Goal: Task Accomplishment & Management: Manage account settings

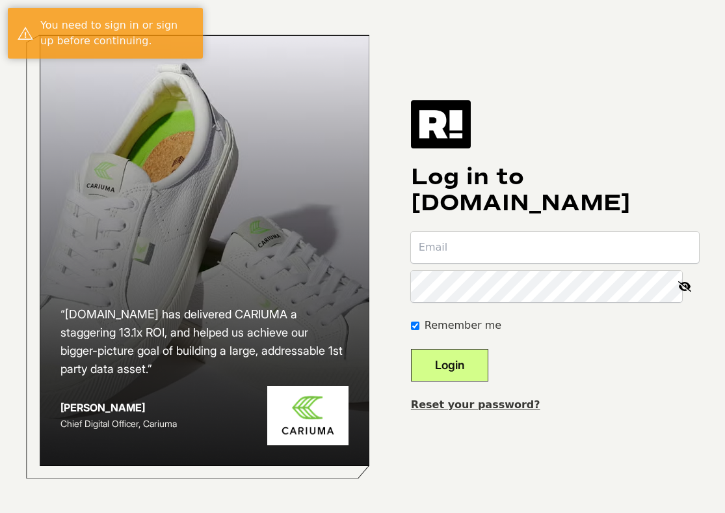
type input "[PERSON_NAME][EMAIL_ADDRESS][DOMAIN_NAME]"
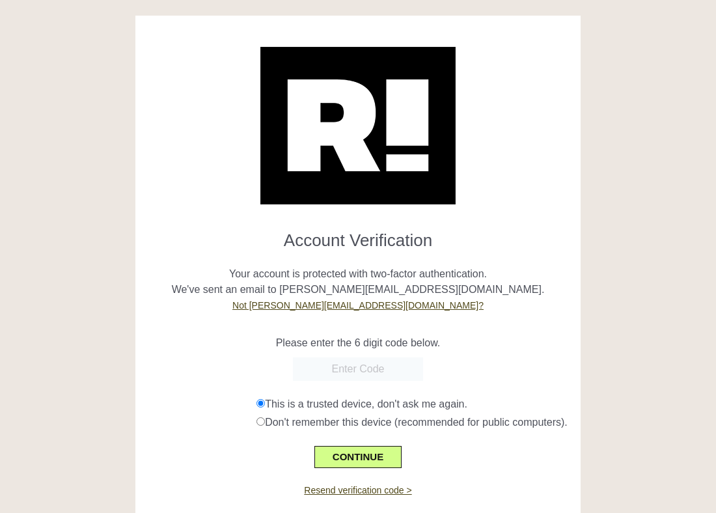
click at [455, 336] on p "Please enter the 6 digit code below." at bounding box center [357, 343] width 425 height 16
click at [383, 373] on input "text" at bounding box center [358, 368] width 130 height 23
paste input "028026"
type input "028026"
click at [462, 315] on form "Account Verification Your account is protected with two-factor authentication. …" at bounding box center [357, 344] width 425 height 248
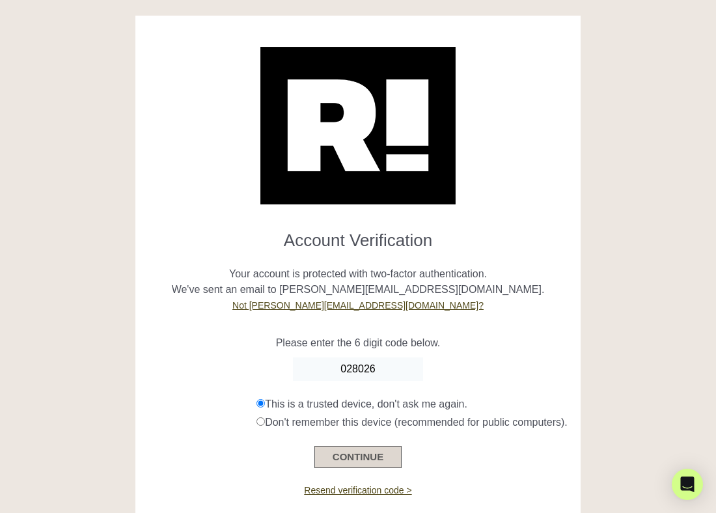
click at [377, 465] on button "CONTINUE" at bounding box center [357, 457] width 87 height 22
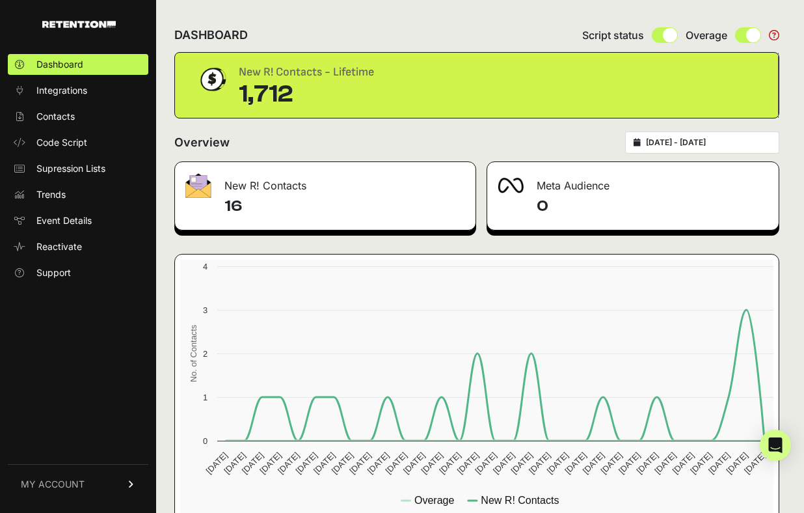
click at [583, 191] on div "Meta Audience" at bounding box center [632, 181] width 291 height 39
click at [541, 198] on h4 "0" at bounding box center [653, 206] width 232 height 21
click at [534, 187] on div at bounding box center [517, 186] width 39 height 16
click at [541, 200] on h4 "0" at bounding box center [653, 206] width 232 height 21
click at [115, 120] on link "Contacts" at bounding box center [78, 116] width 141 height 21
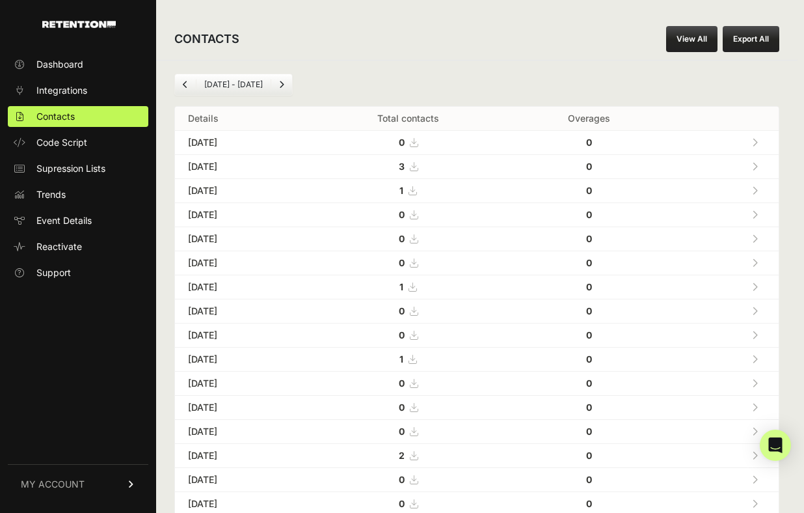
click at [758, 165] on icon at bounding box center [755, 166] width 6 height 9
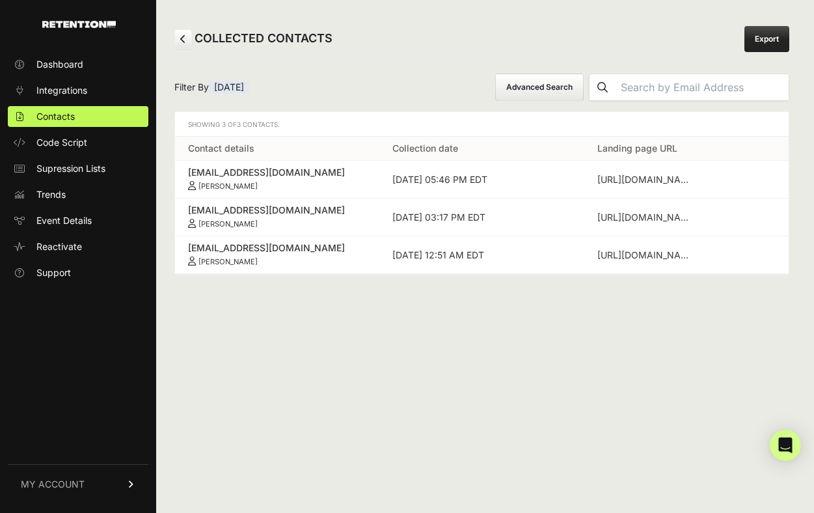
click at [182, 40] on icon at bounding box center [183, 38] width 6 height 9
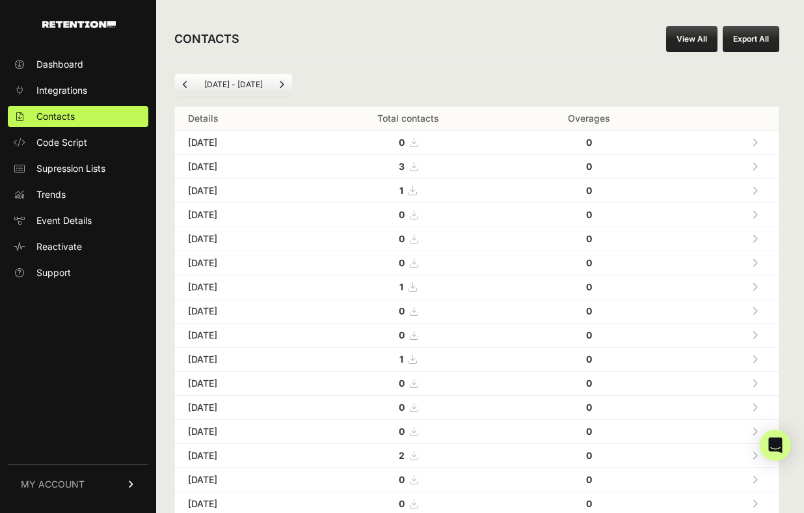
click at [764, 190] on link at bounding box center [754, 190] width 21 height 27
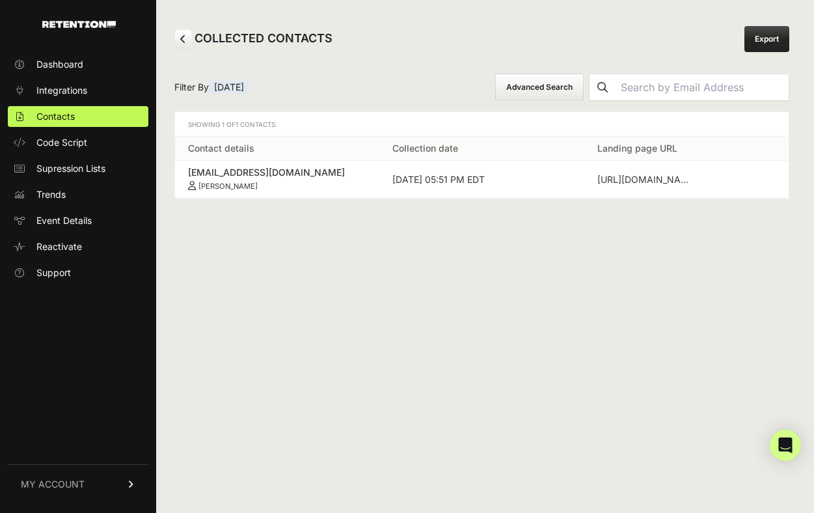
click at [187, 41] on link at bounding box center [183, 39] width 18 height 20
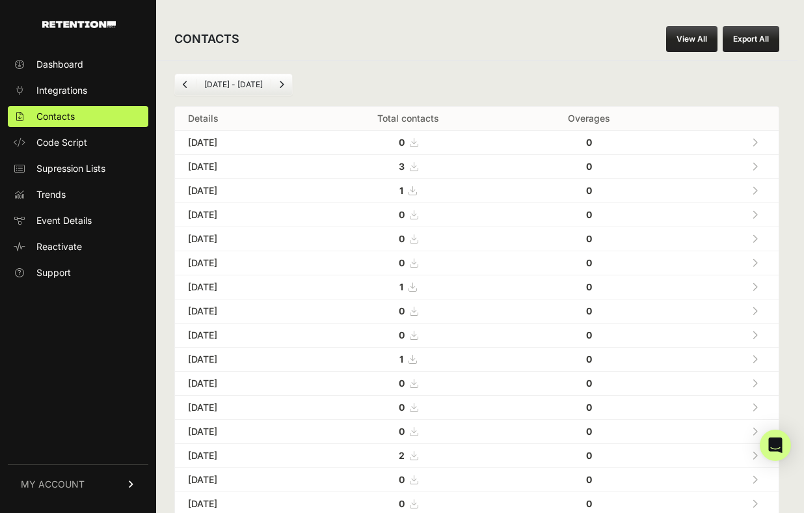
click at [758, 212] on icon at bounding box center [755, 214] width 6 height 9
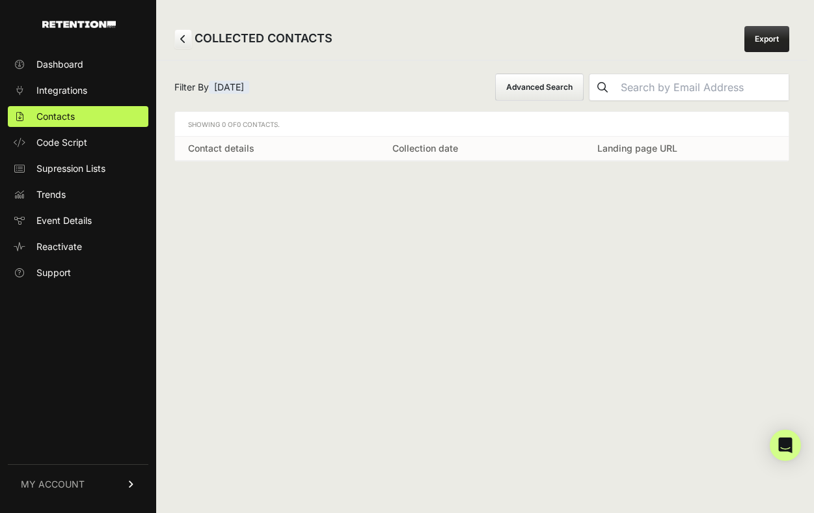
click at [175, 33] on link at bounding box center [183, 39] width 18 height 20
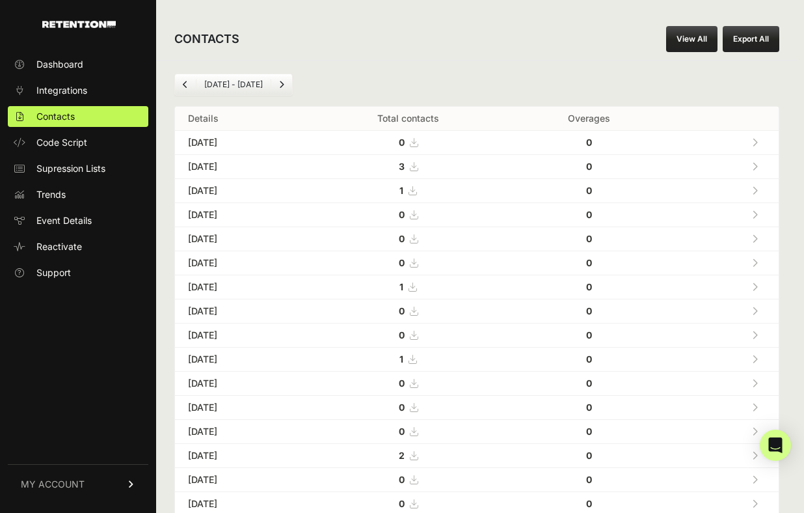
click at [758, 290] on icon at bounding box center [755, 286] width 6 height 9
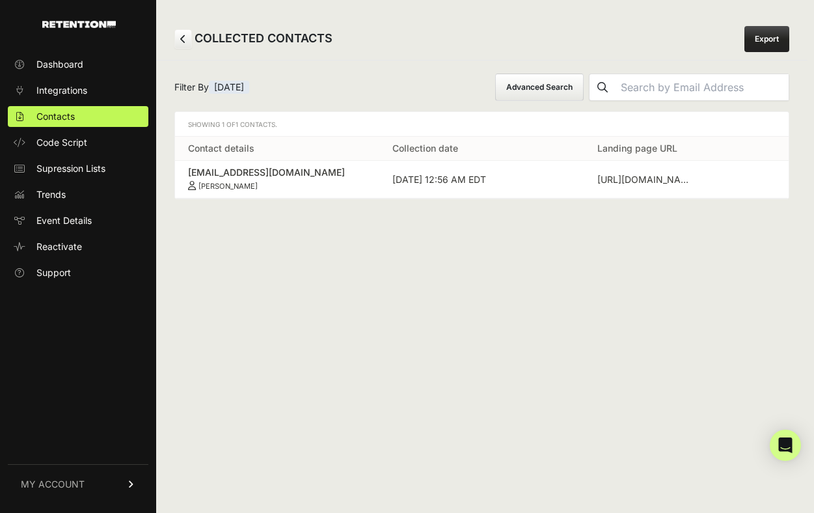
click at [186, 38] on link at bounding box center [183, 39] width 18 height 20
